Goal: Task Accomplishment & Management: Use online tool/utility

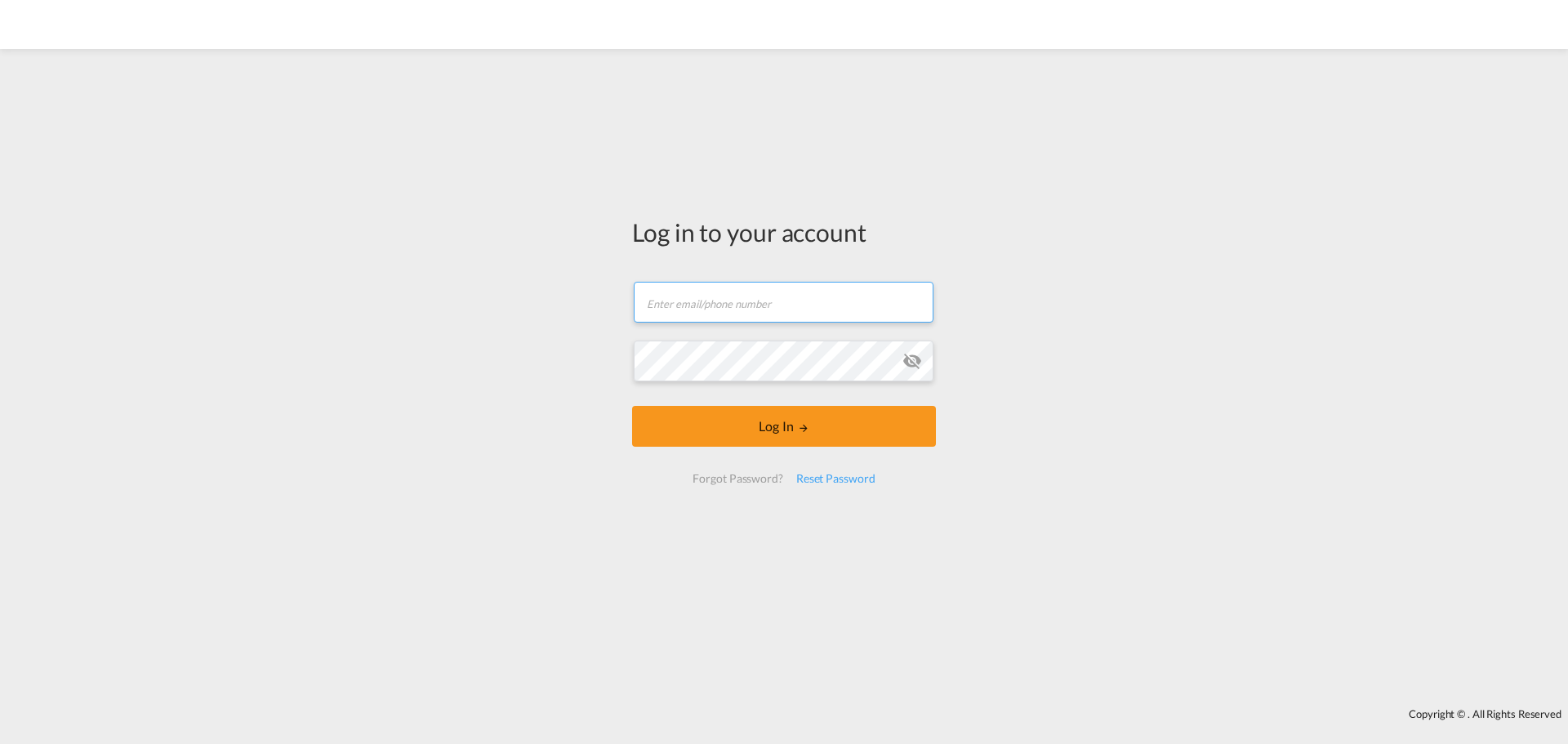
type input "[PERSON_NAME][EMAIL_ADDRESS][DOMAIN_NAME]"
click at [717, 304] on input "[PERSON_NAME][EMAIL_ADDRESS][DOMAIN_NAME]" at bounding box center [784, 302] width 300 height 40
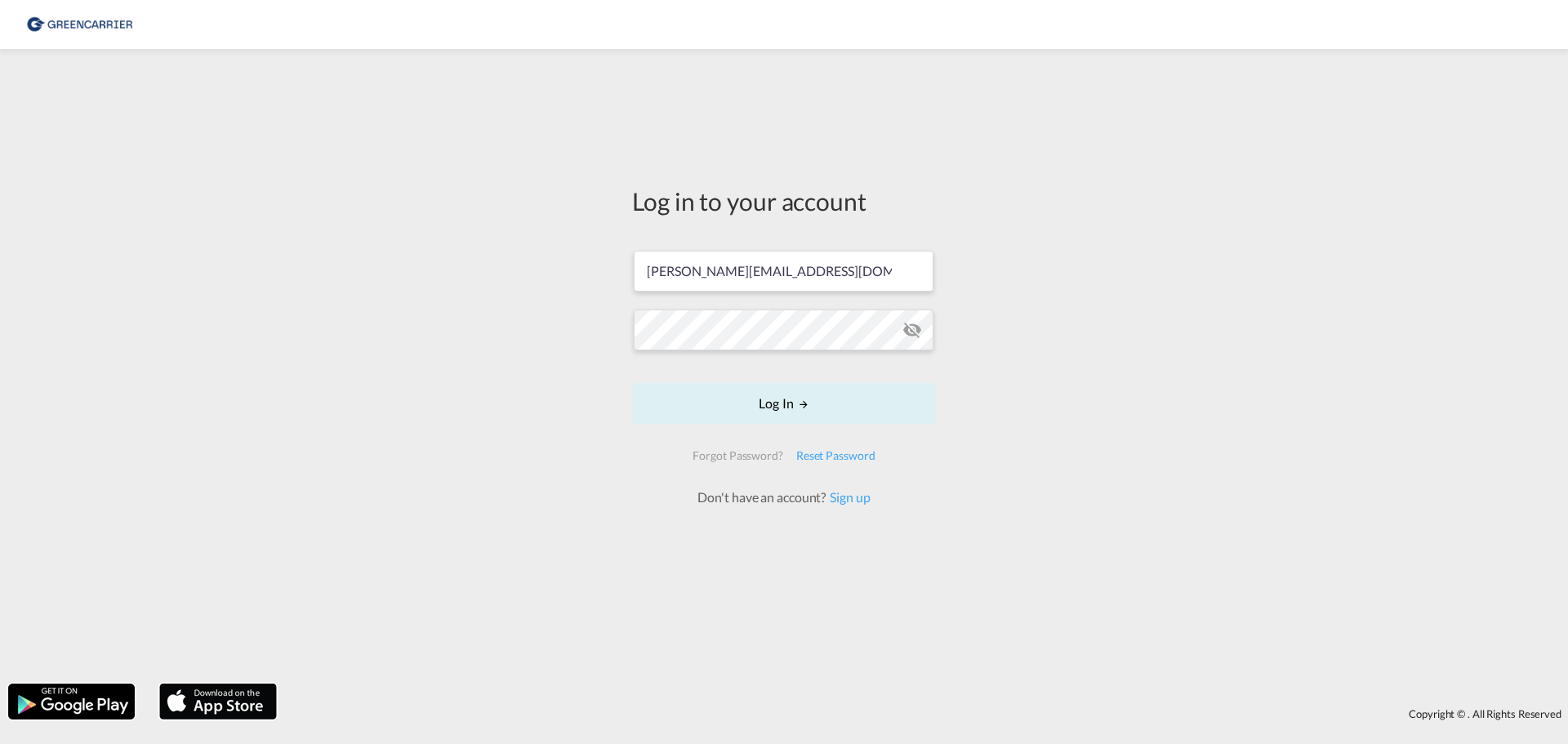
click at [1237, 456] on div "Log in to your account [PERSON_NAME][EMAIL_ADDRESS][DOMAIN_NAME] Log In Forgot …" at bounding box center [784, 366] width 1568 height 618
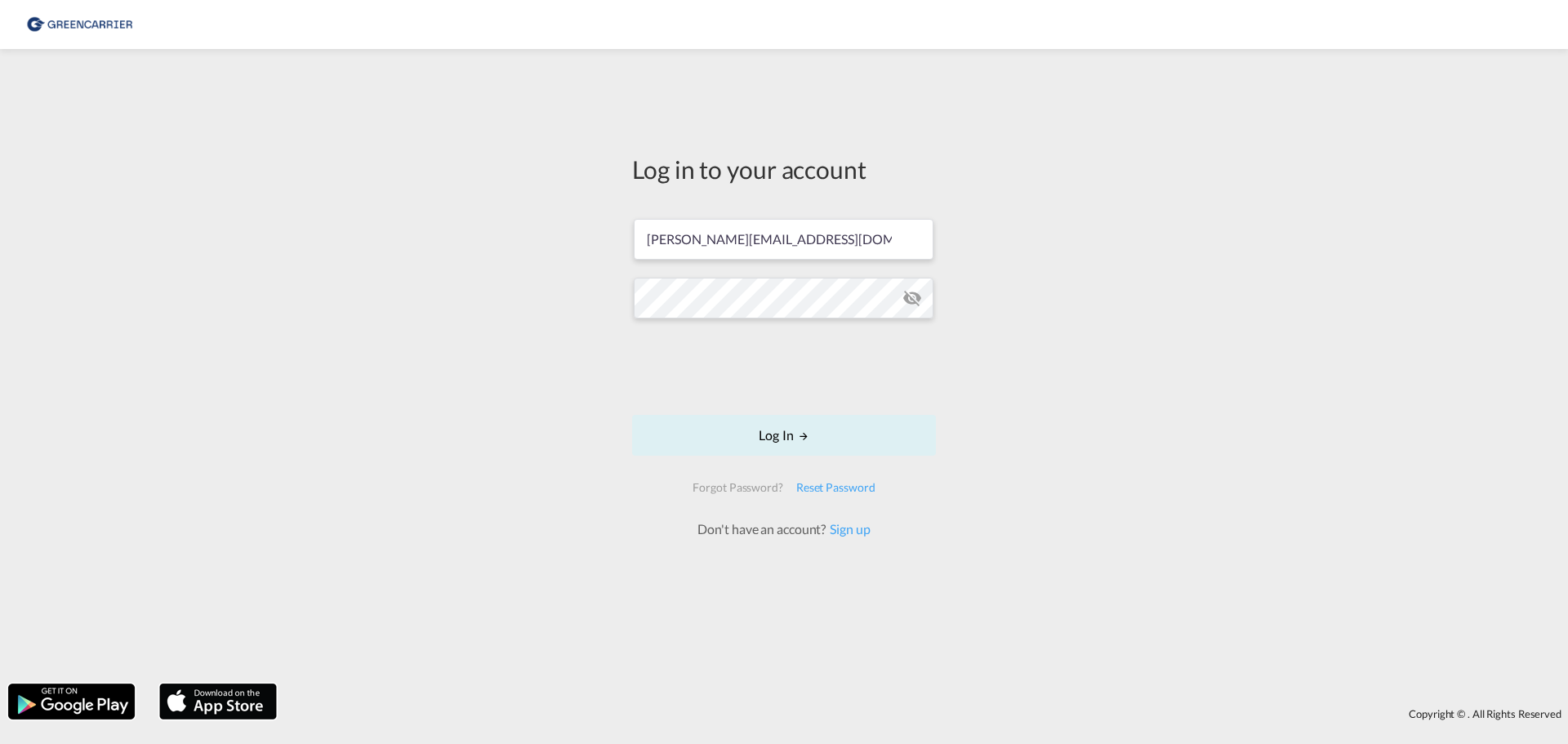
click at [773, 408] on form "[PERSON_NAME][EMAIL_ADDRESS][DOMAIN_NAME] Log In Forgot Password? Reset Passwor…" at bounding box center [784, 371] width 303 height 337
click at [763, 430] on button "Log In" at bounding box center [784, 435] width 303 height 40
click at [419, 338] on div "Log in to your account [PERSON_NAME][EMAIL_ADDRESS][DOMAIN_NAME] Log In Forgot …" at bounding box center [784, 366] width 1568 height 618
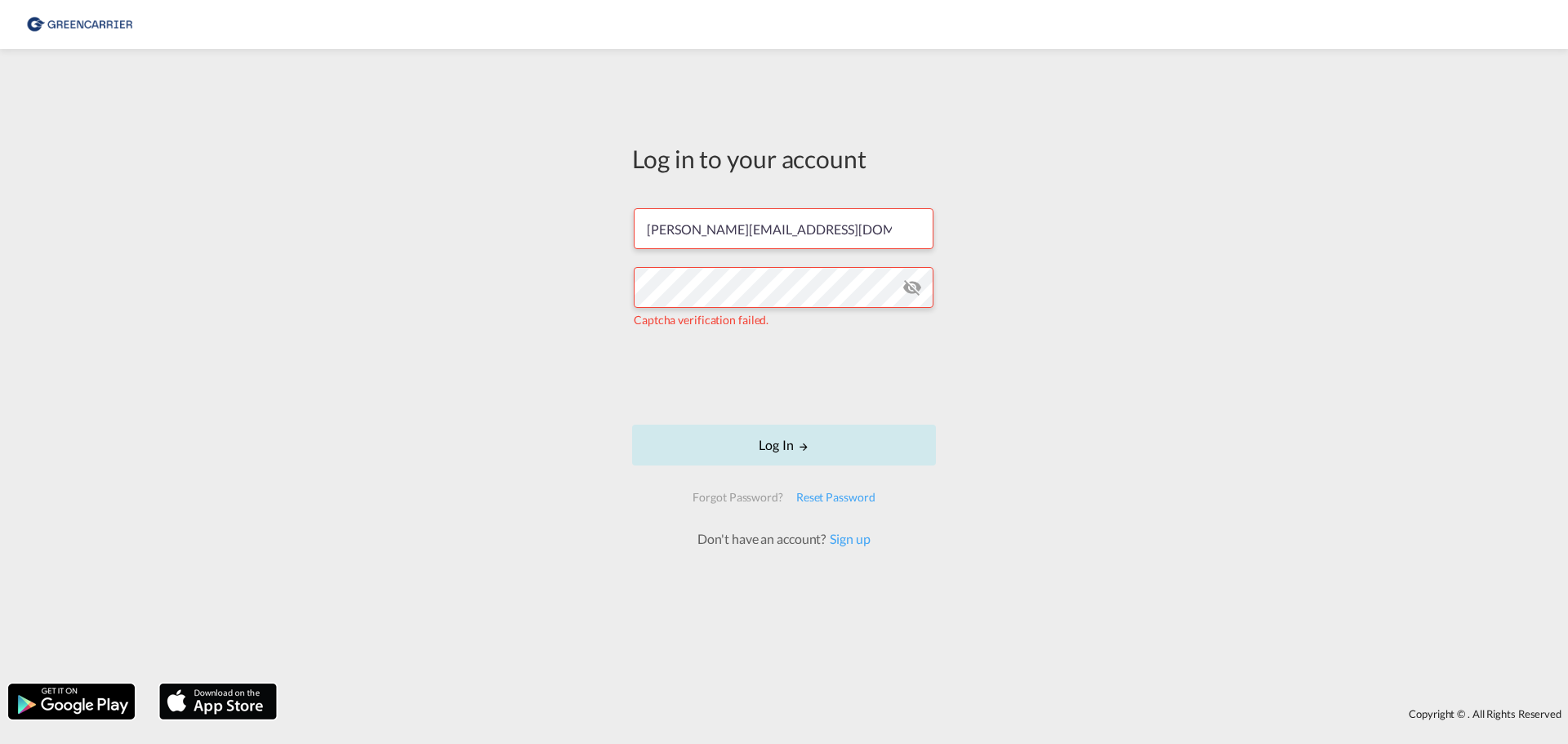
click at [820, 440] on button "Log In" at bounding box center [784, 445] width 303 height 40
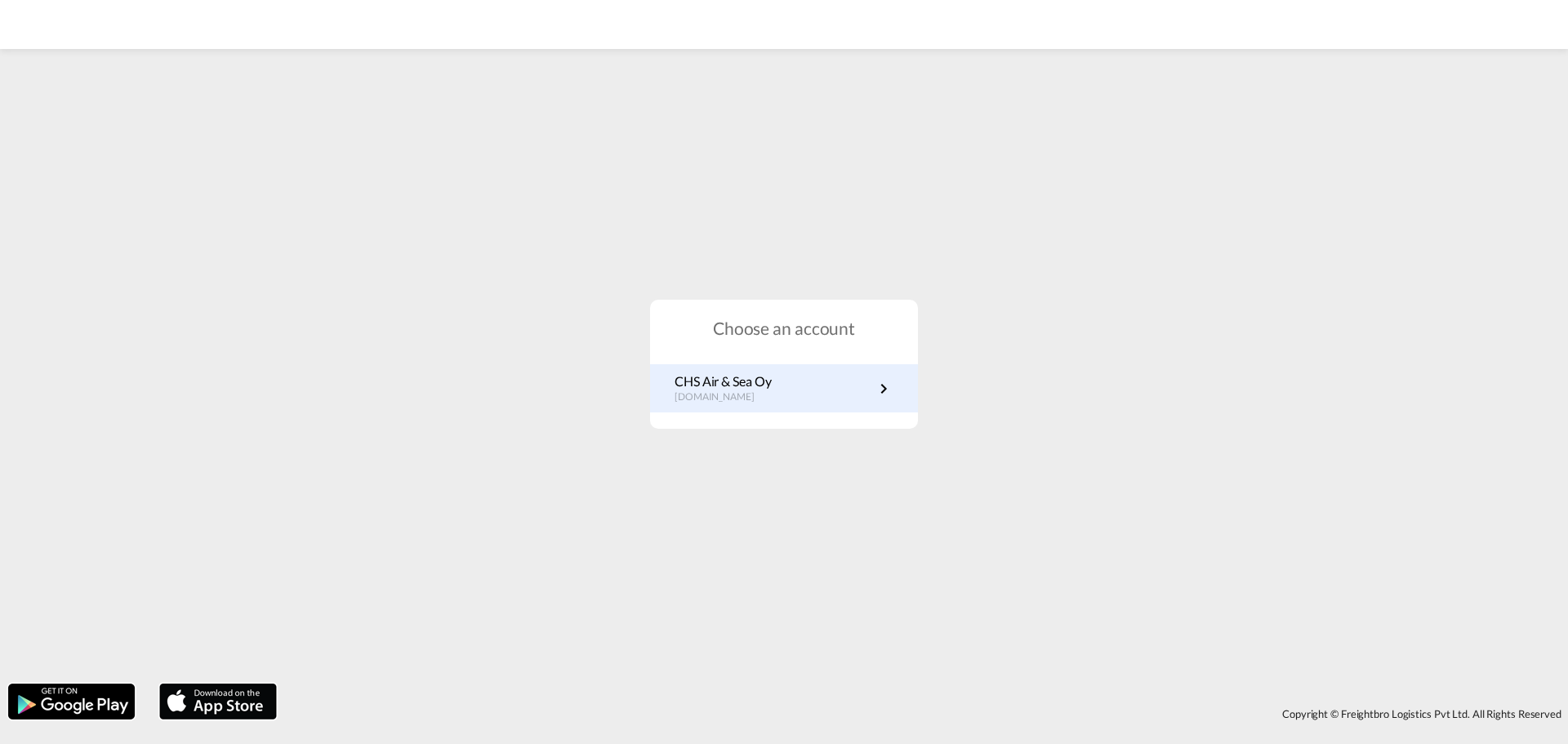
click at [771, 396] on p "[DOMAIN_NAME]" at bounding box center [723, 396] width 97 height 14
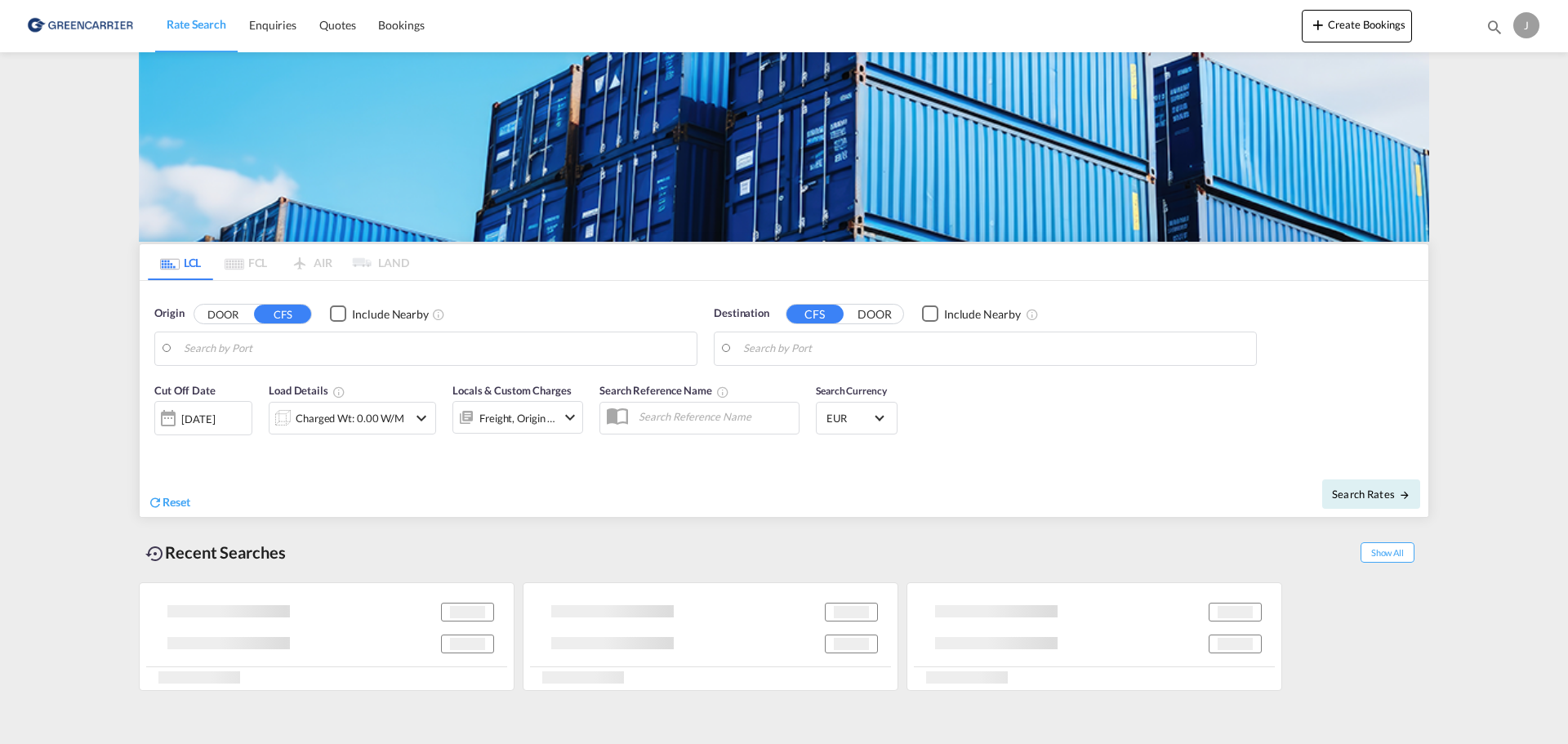
drag, startPoint x: 42, startPoint y: 383, endPoint x: 474, endPoint y: 349, distance: 433.3
click at [47, 383] on md-content "Rate Search Enquiries Quotes Bookings Create Bookings Bookings Quotes Enquiries…" at bounding box center [784, 372] width 1568 height 744
type input "Helsingfors (Helsinki), FIHEL"
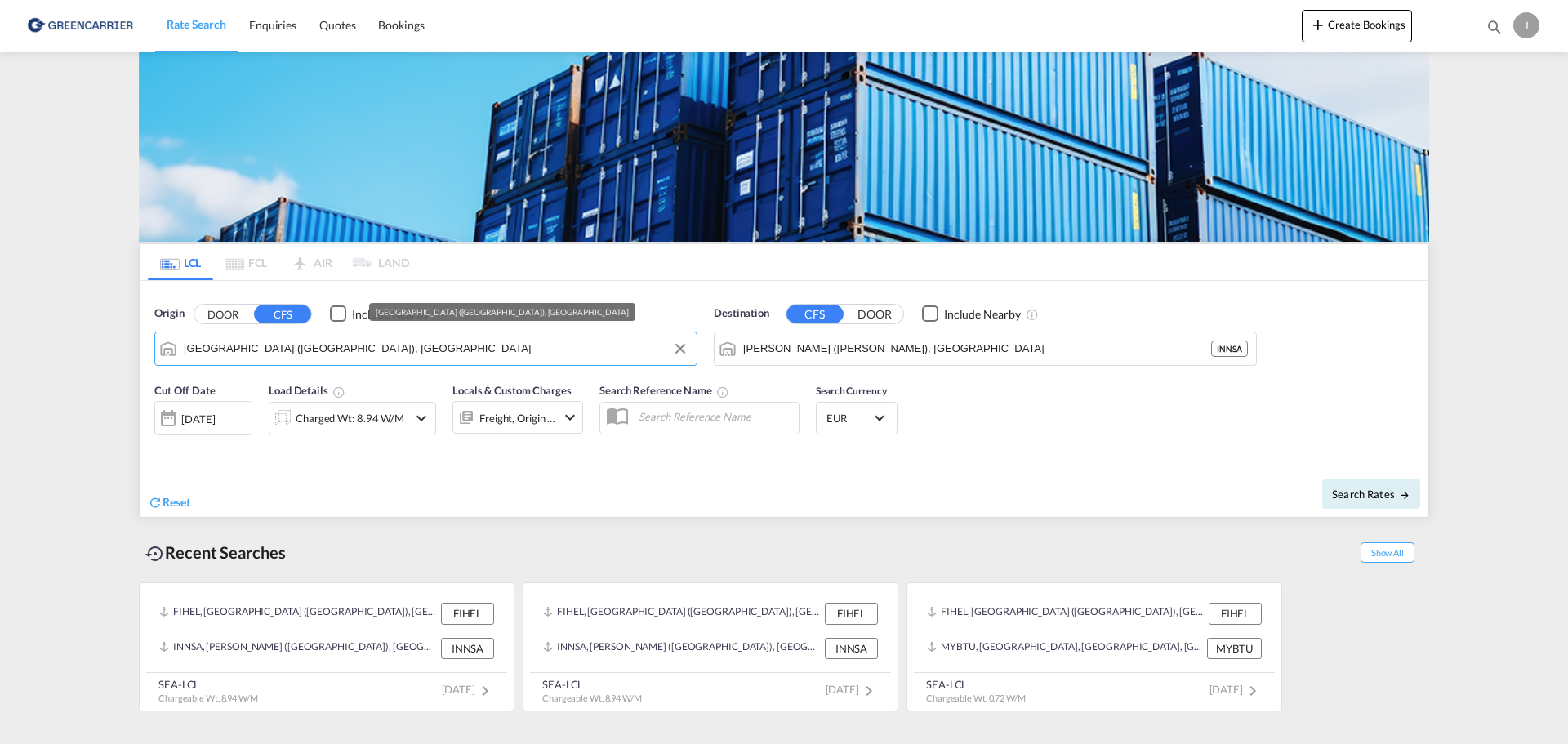
click at [426, 356] on input "Helsingfors (Helsinki), FIHEL" at bounding box center [436, 349] width 505 height 25
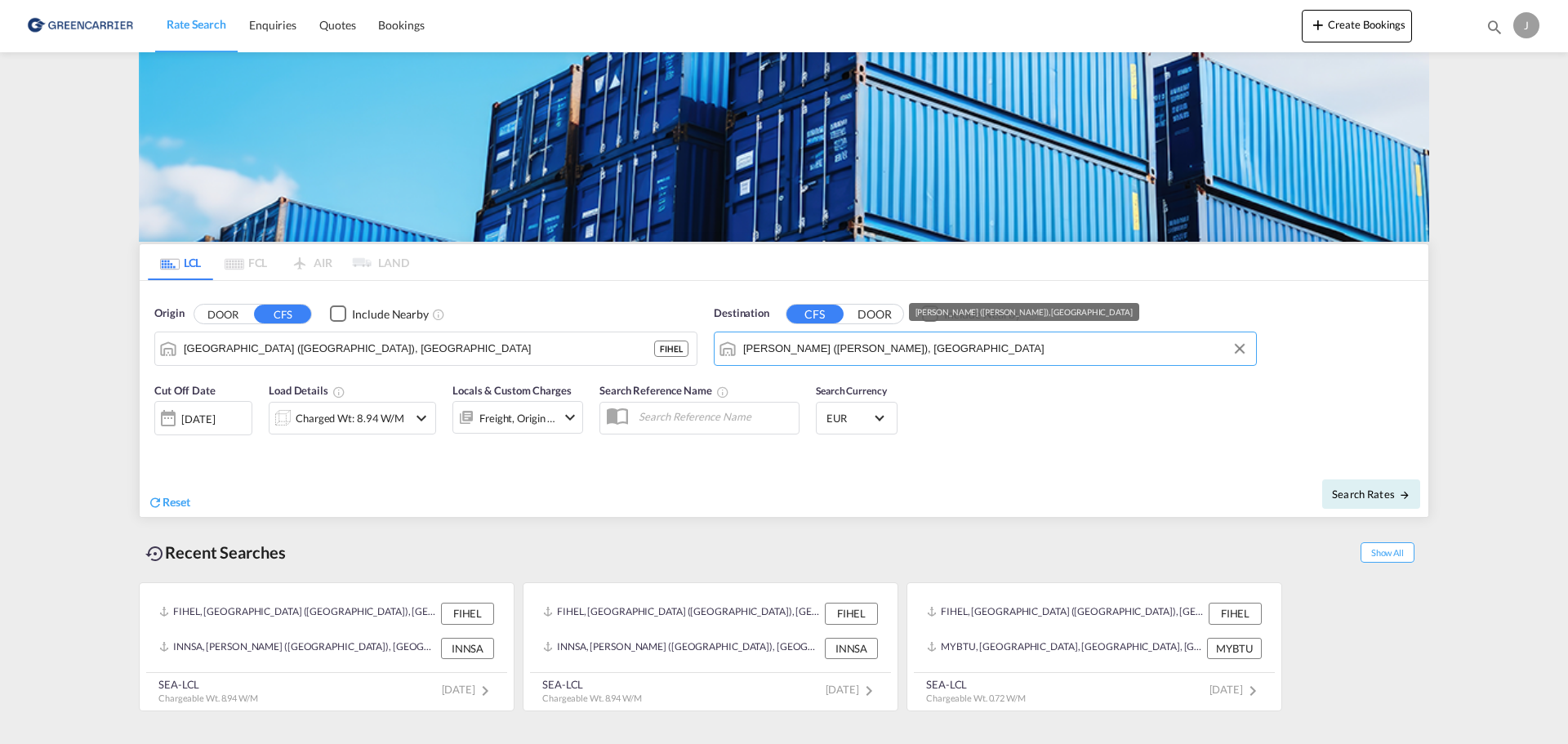
click at [1007, 349] on input "Jawaharlal Nehru (Nhava Sheva), INNSA" at bounding box center [995, 349] width 505 height 25
type input "n"
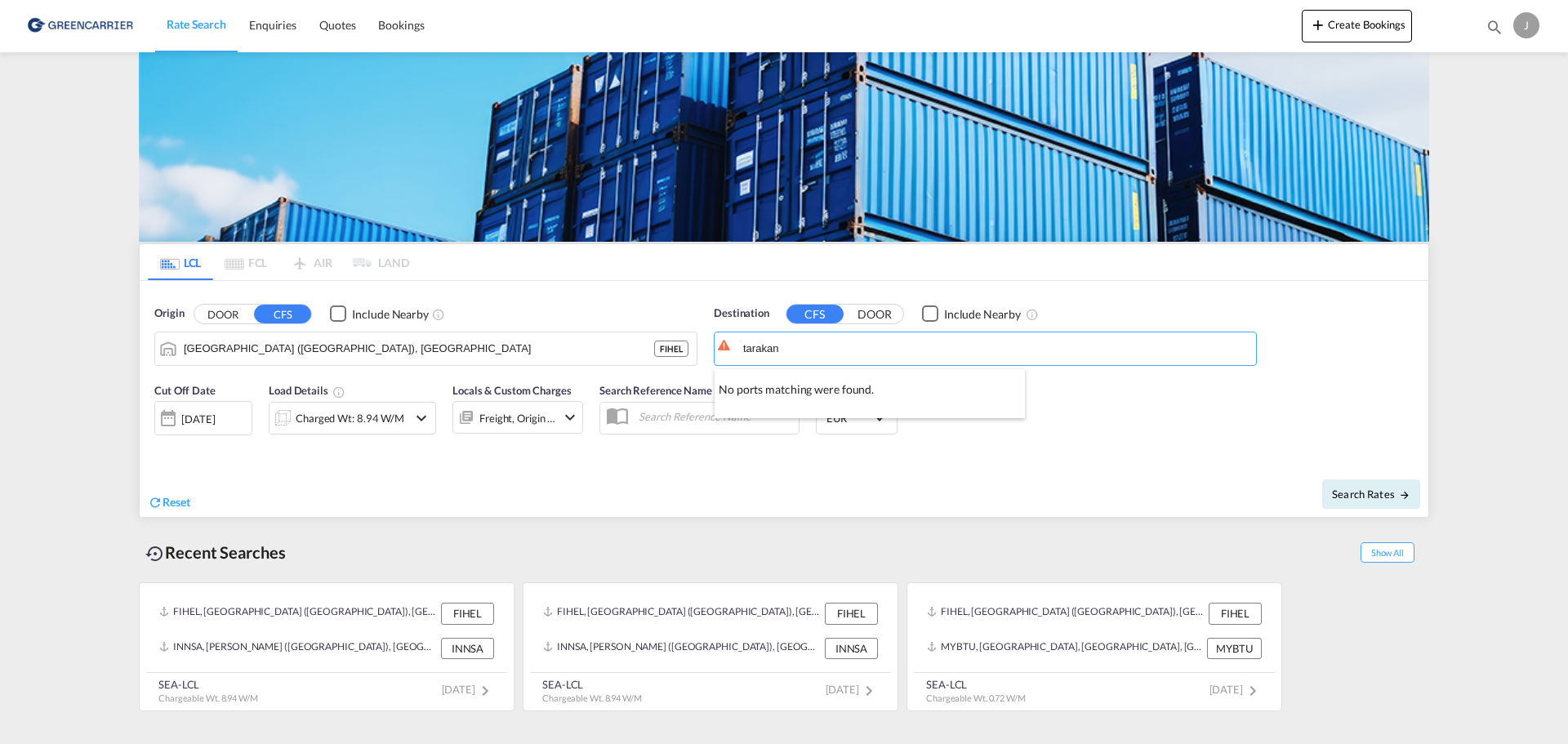
type input "tarakan"
